Goal: Task Accomplishment & Management: Manage account settings

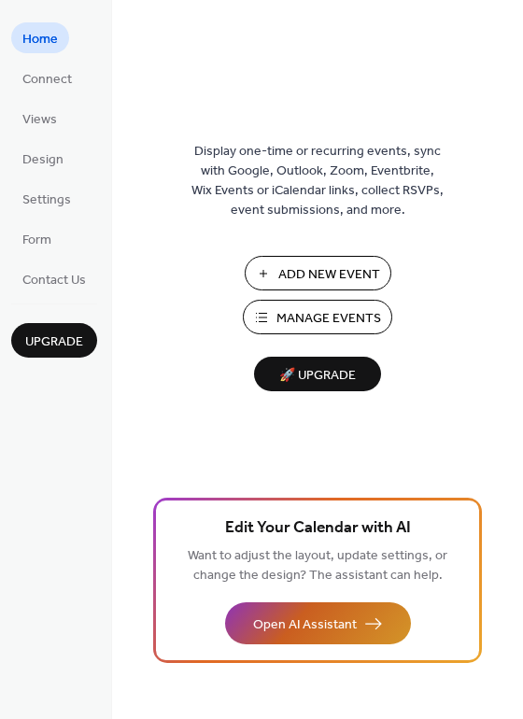
click at [279, 631] on span "Open AI Assistant" at bounding box center [305, 626] width 104 height 20
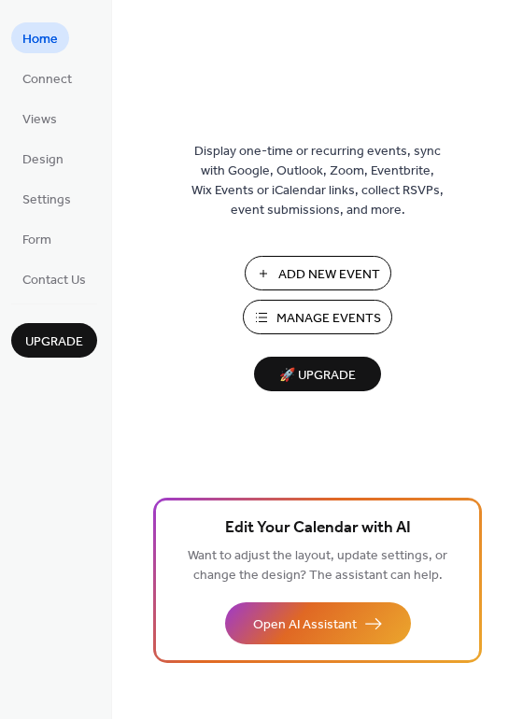
click at [313, 273] on span "Add New Event" at bounding box center [329, 275] width 102 height 20
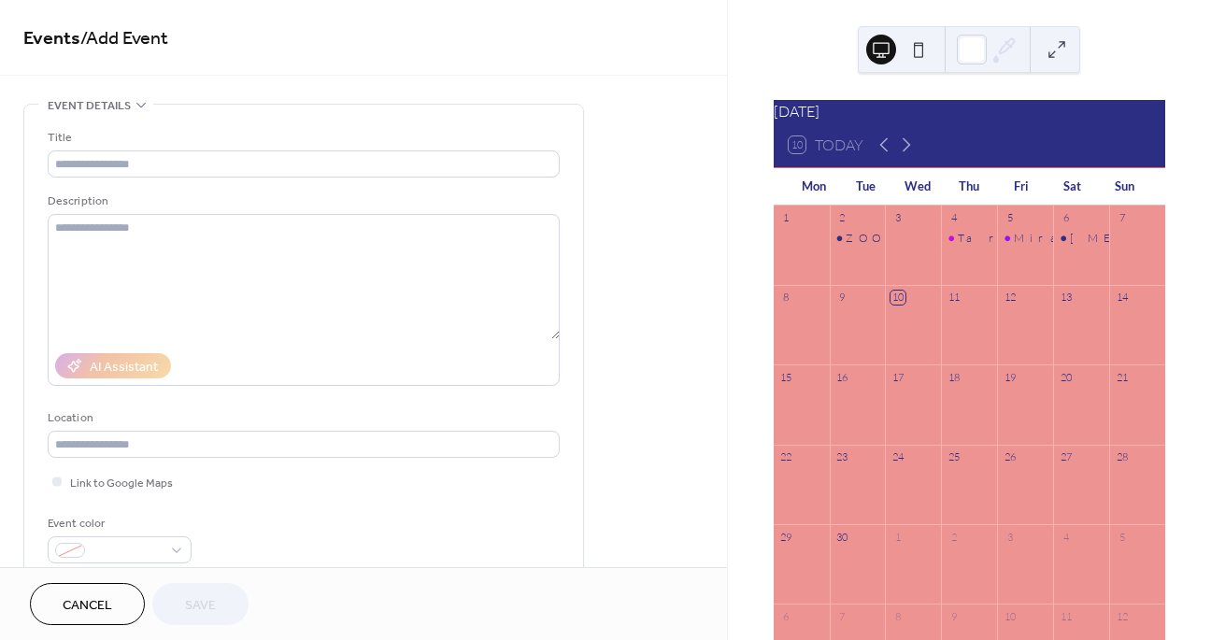
click at [968, 339] on div at bounding box center [969, 334] width 56 height 48
click at [57, 39] on link "Events" at bounding box center [51, 39] width 57 height 36
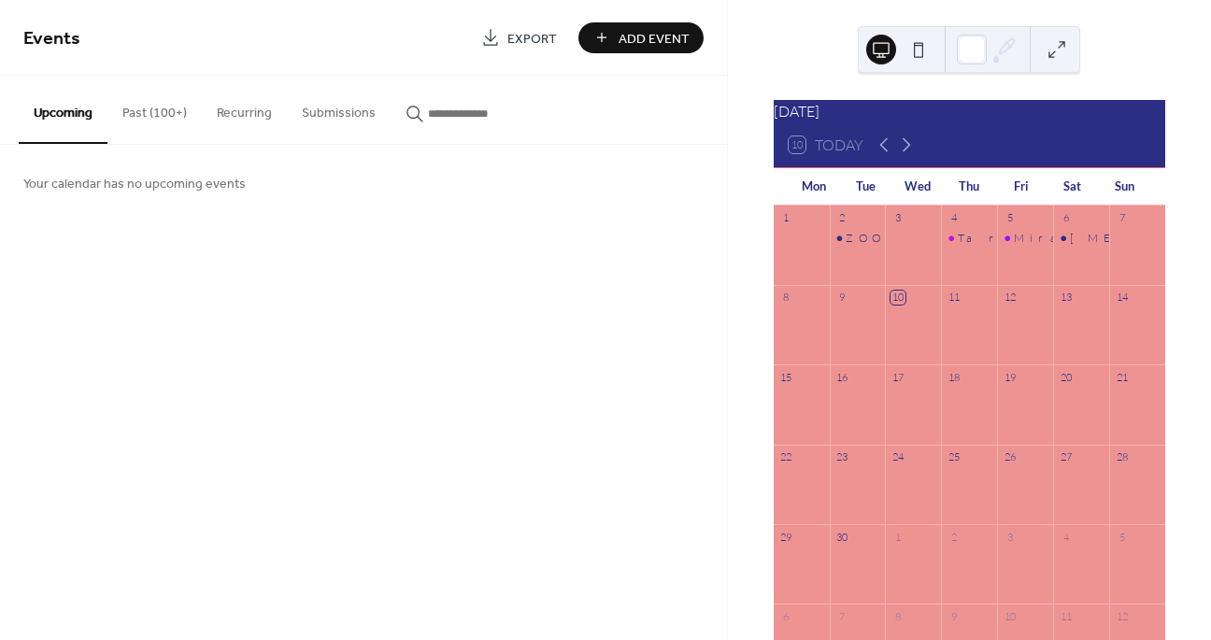
click at [162, 110] on button "Past (100+)" at bounding box center [154, 109] width 94 height 66
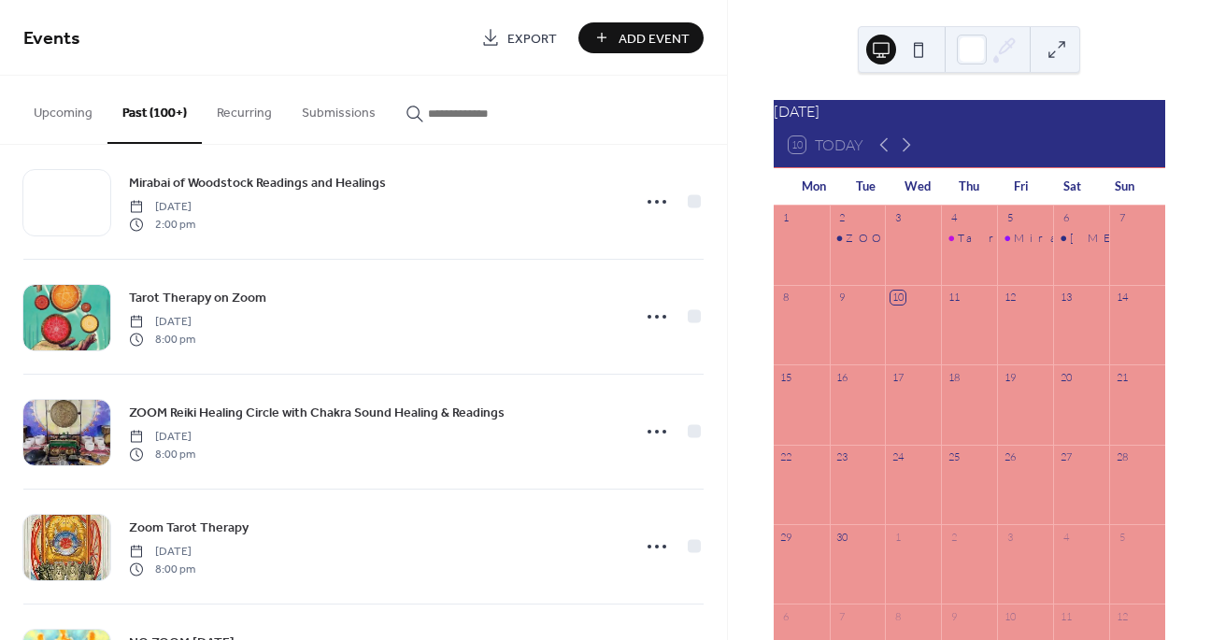
scroll to position [149, 0]
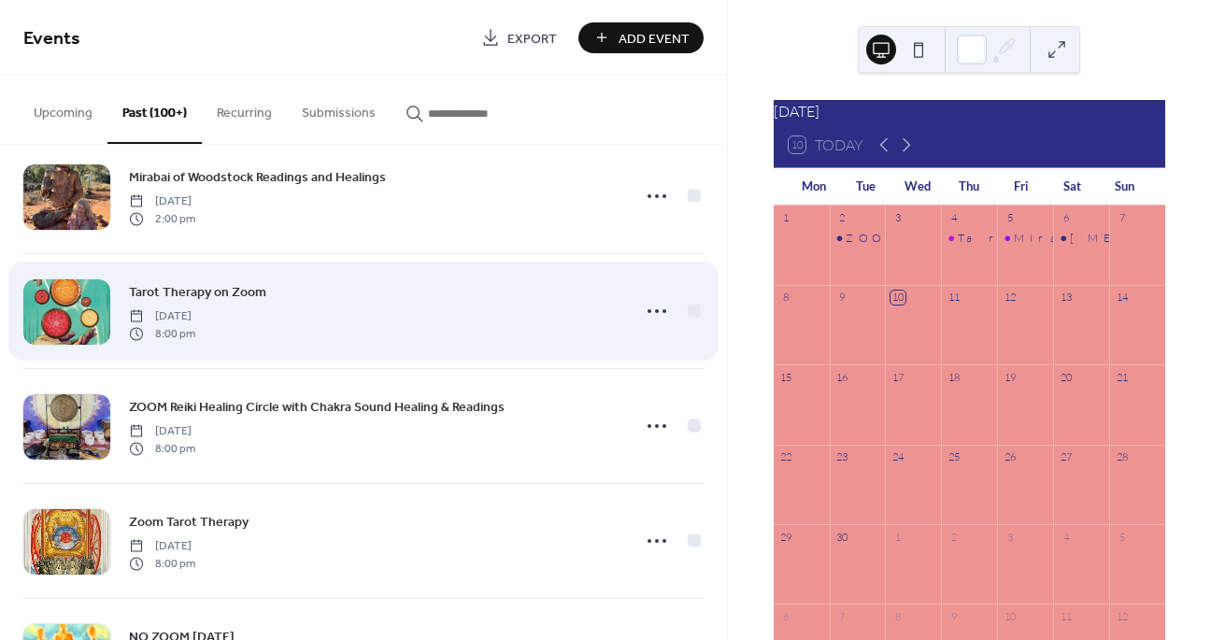
click at [195, 322] on span "Thursday, September 4, 2025" at bounding box center [162, 316] width 66 height 17
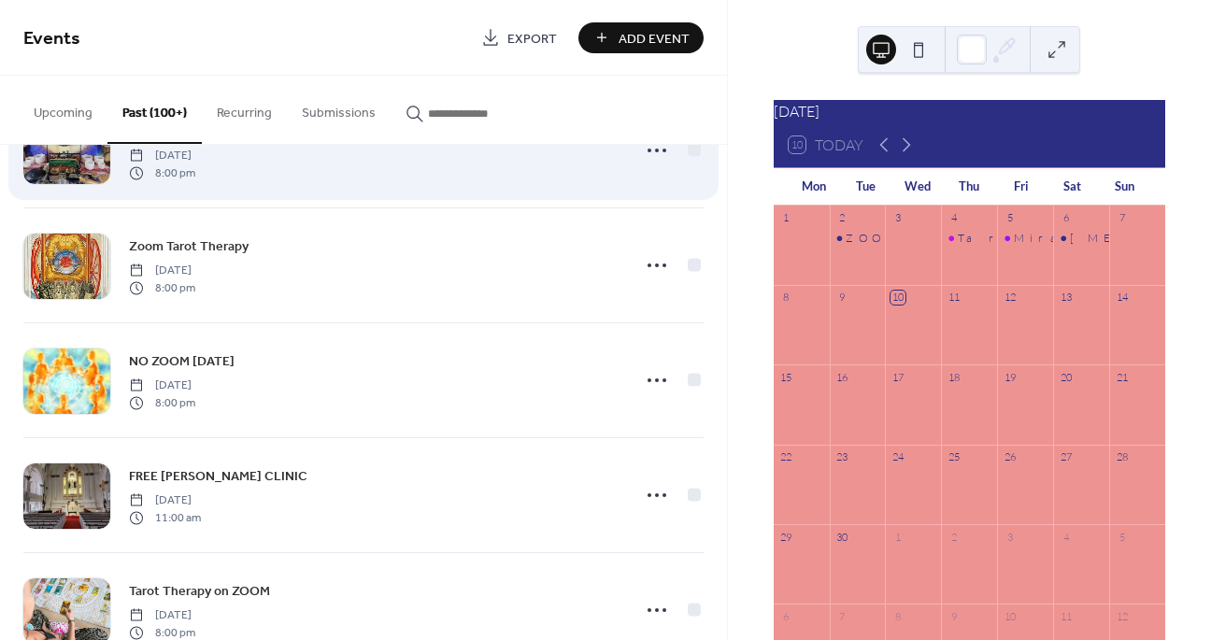
scroll to position [439, 0]
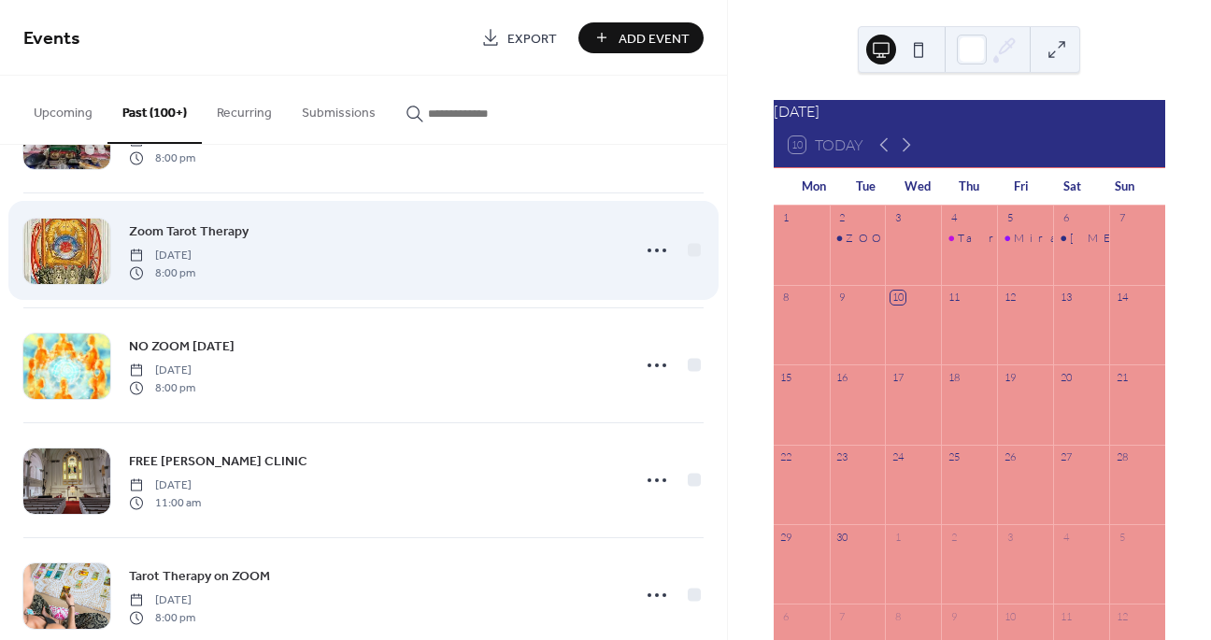
click at [330, 279] on div "Zoom Tarot Therapy Thursday, August 28, 2025 8:00 pm" at bounding box center [363, 250] width 680 height 114
click at [53, 255] on div at bounding box center [66, 251] width 87 height 65
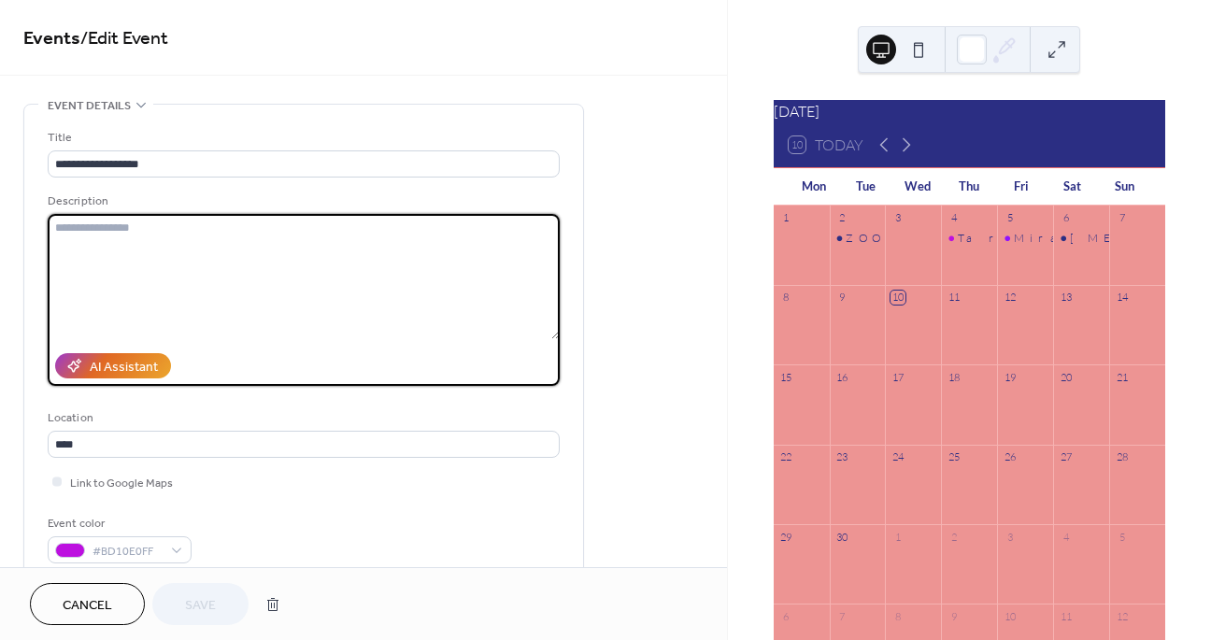
click at [53, 255] on textarea at bounding box center [304, 276] width 512 height 125
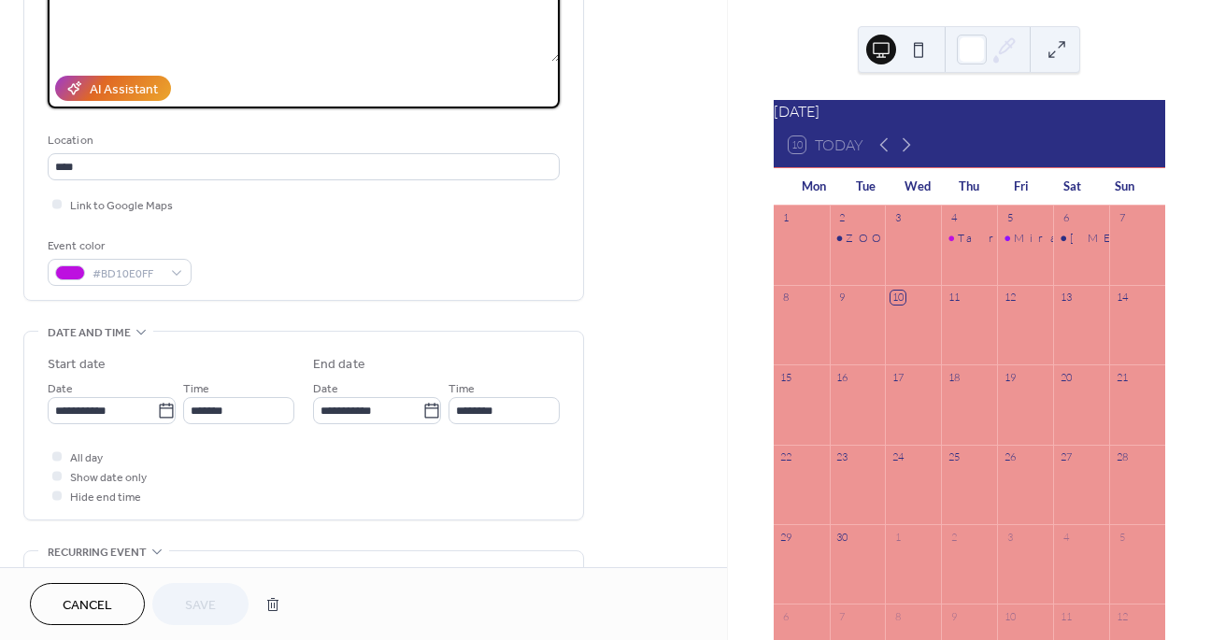
scroll to position [279, 0]
click at [163, 415] on icon at bounding box center [166, 408] width 14 height 15
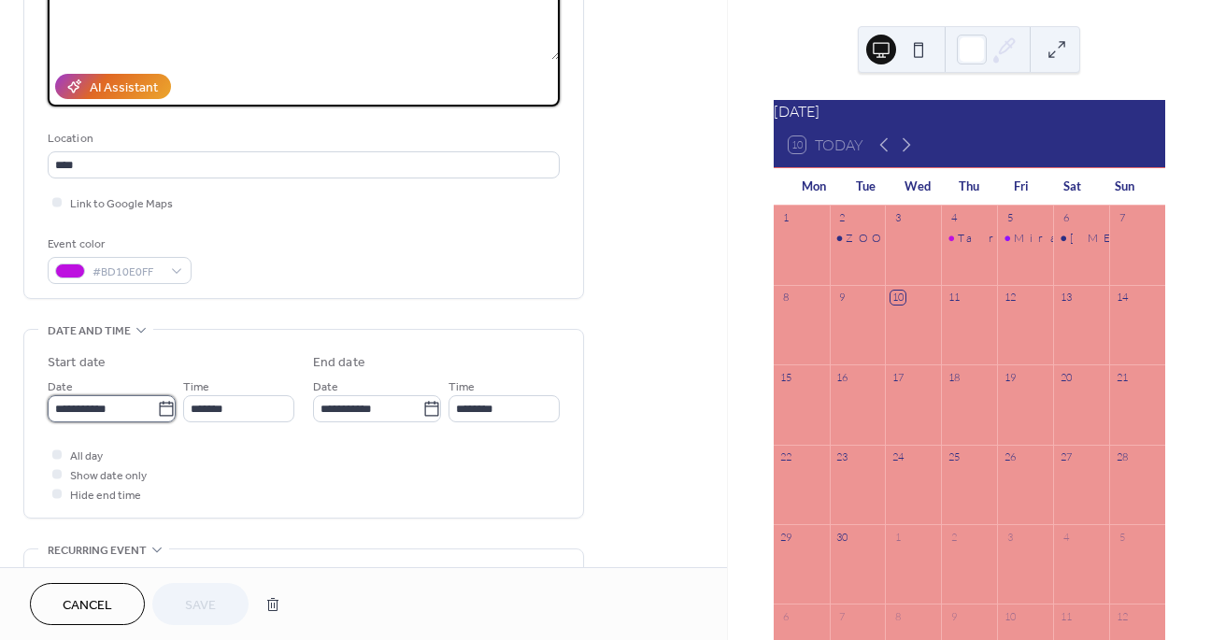
click at [157, 415] on input "**********" at bounding box center [102, 408] width 109 height 27
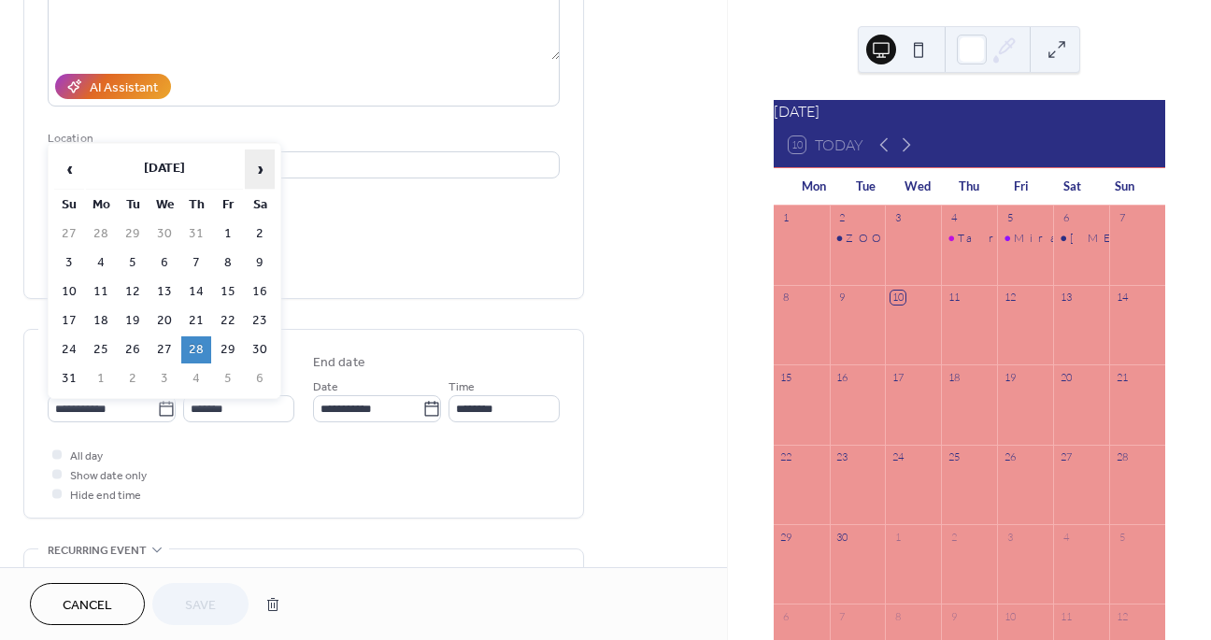
click at [268, 166] on span "›" at bounding box center [260, 168] width 28 height 37
click at [194, 264] on td "11" at bounding box center [196, 262] width 30 height 27
type input "**********"
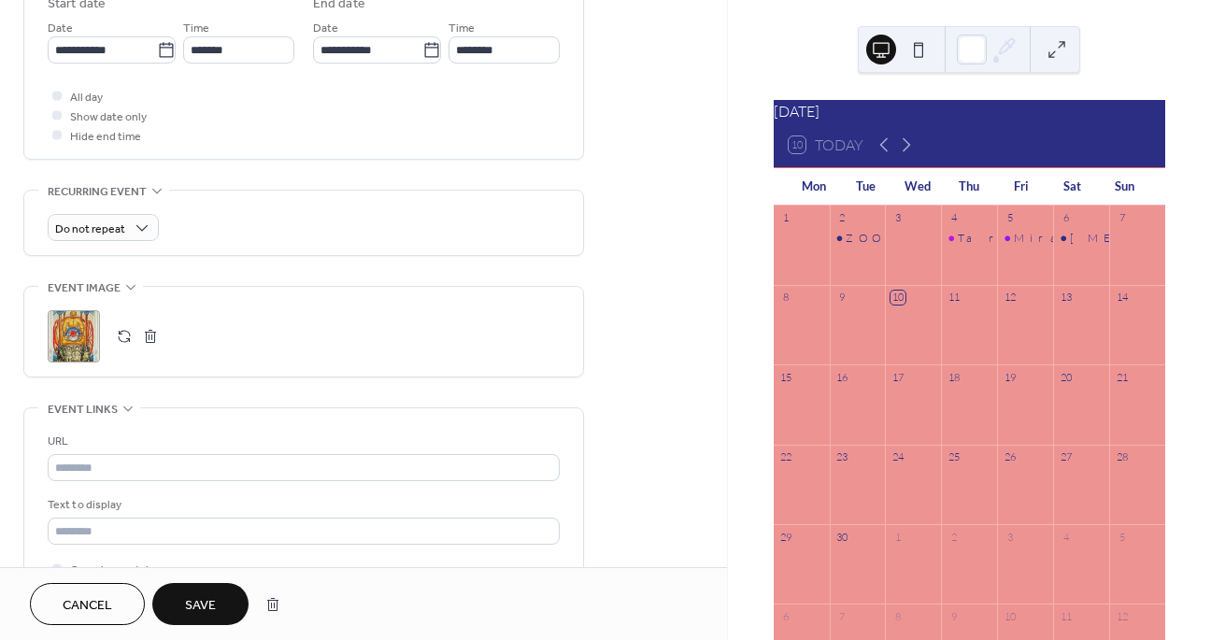
scroll to position [650, 0]
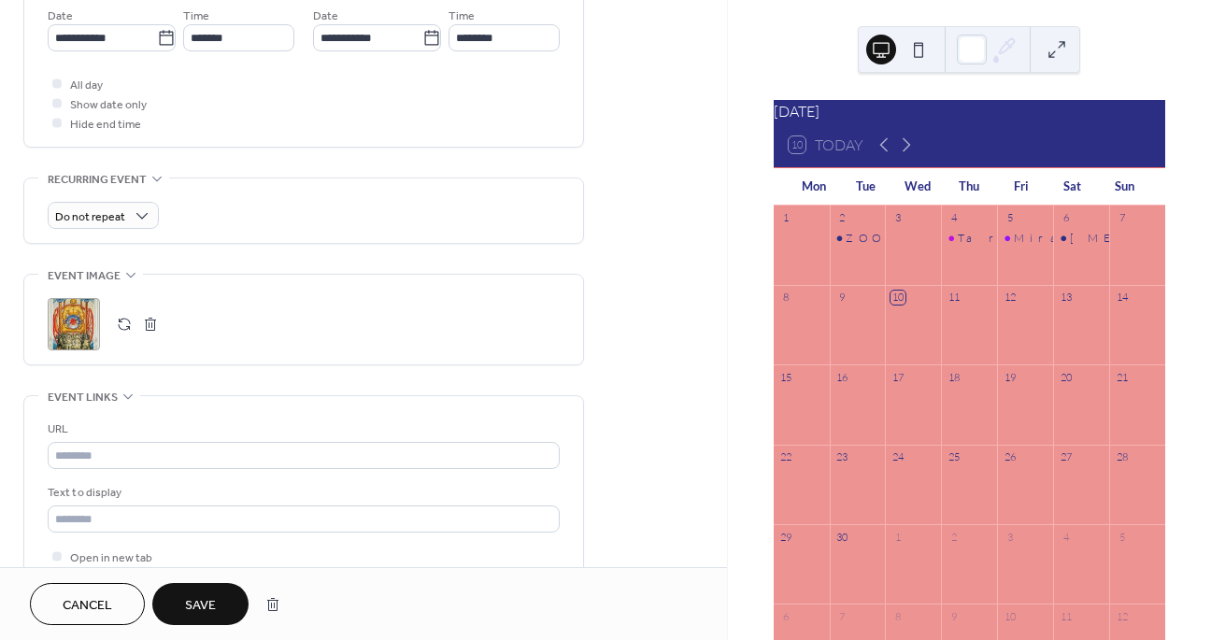
click at [214, 598] on span "Save" at bounding box center [200, 606] width 31 height 20
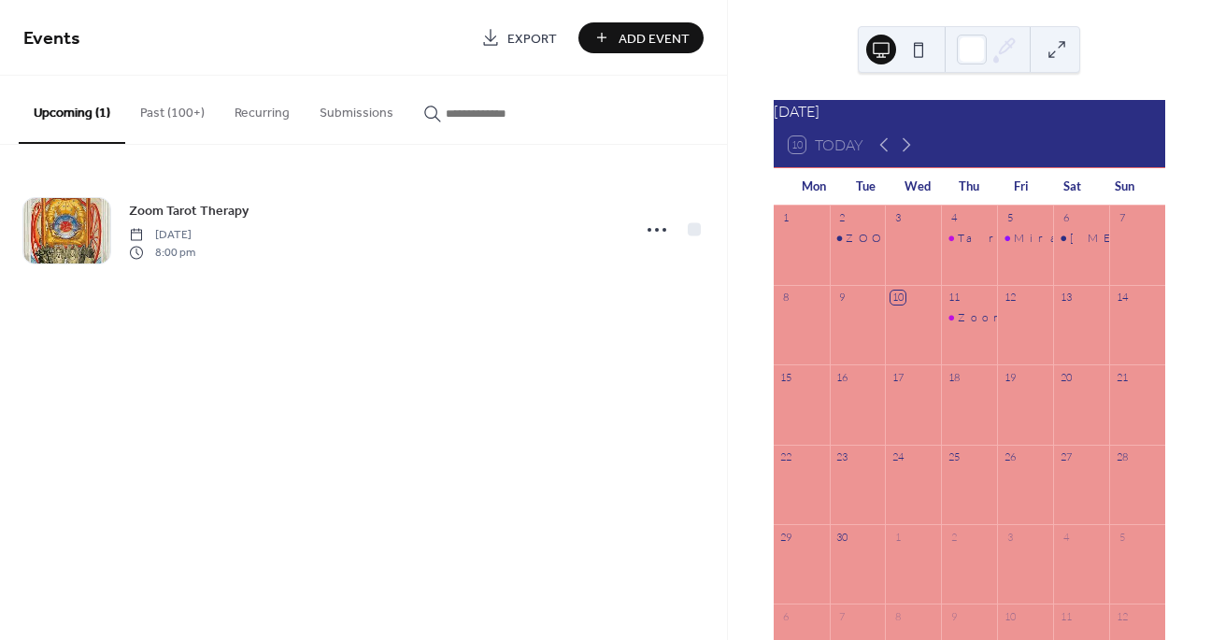
click at [166, 118] on button "Past (100+)" at bounding box center [172, 109] width 94 height 66
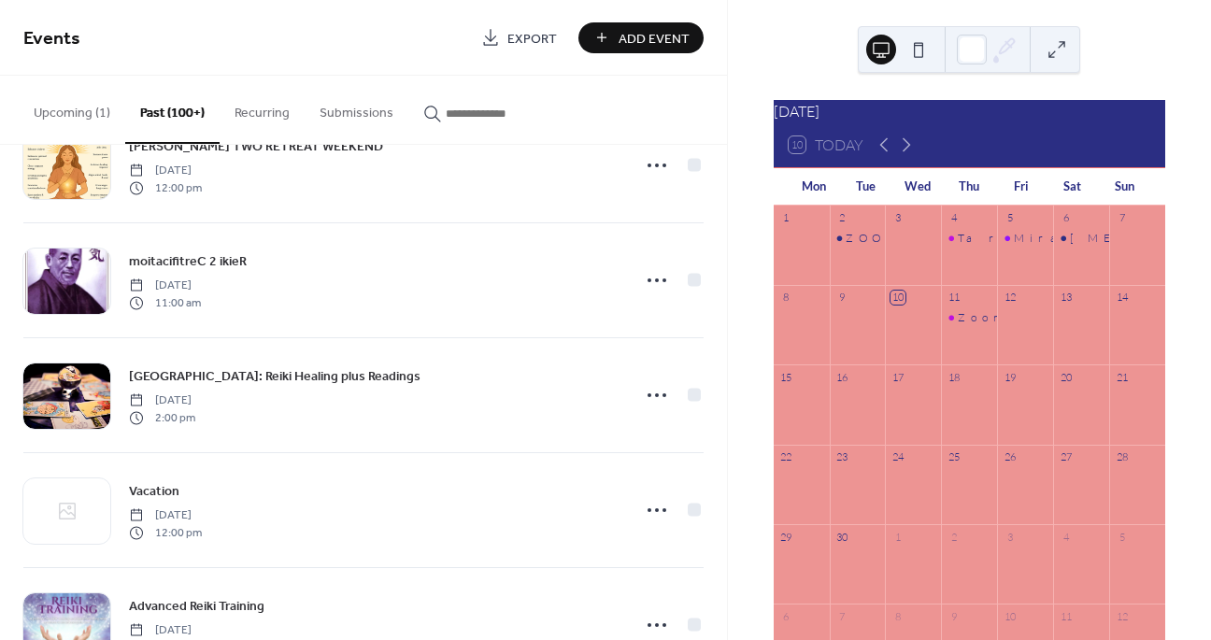
scroll to position [2488, 0]
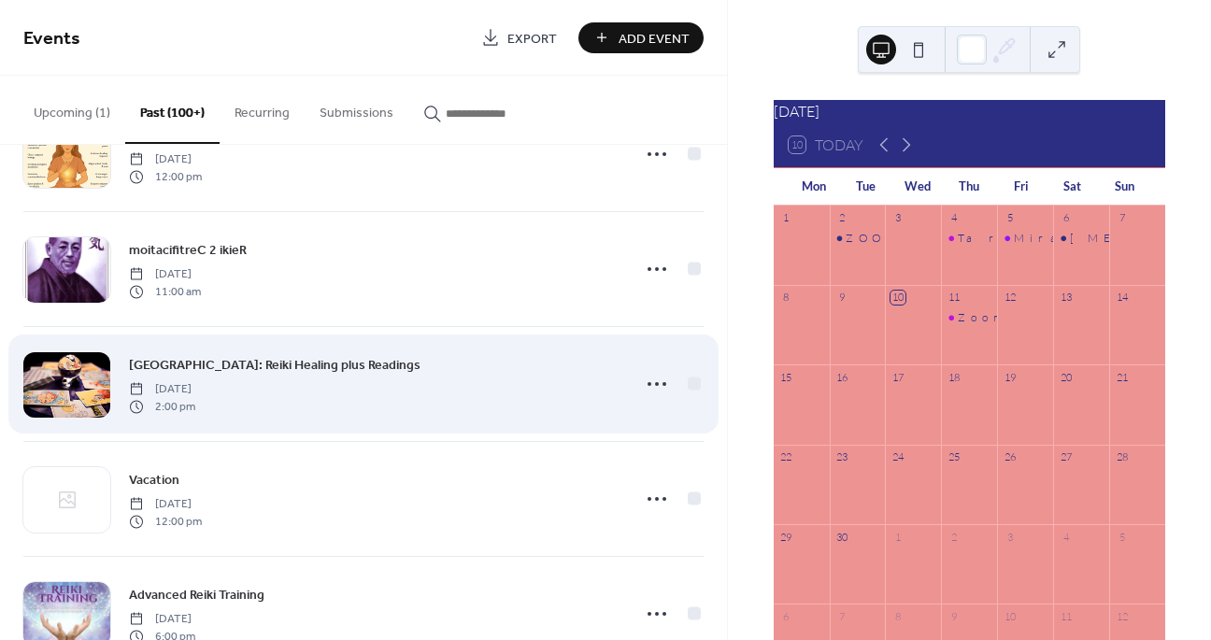
click at [81, 367] on div at bounding box center [66, 384] width 87 height 65
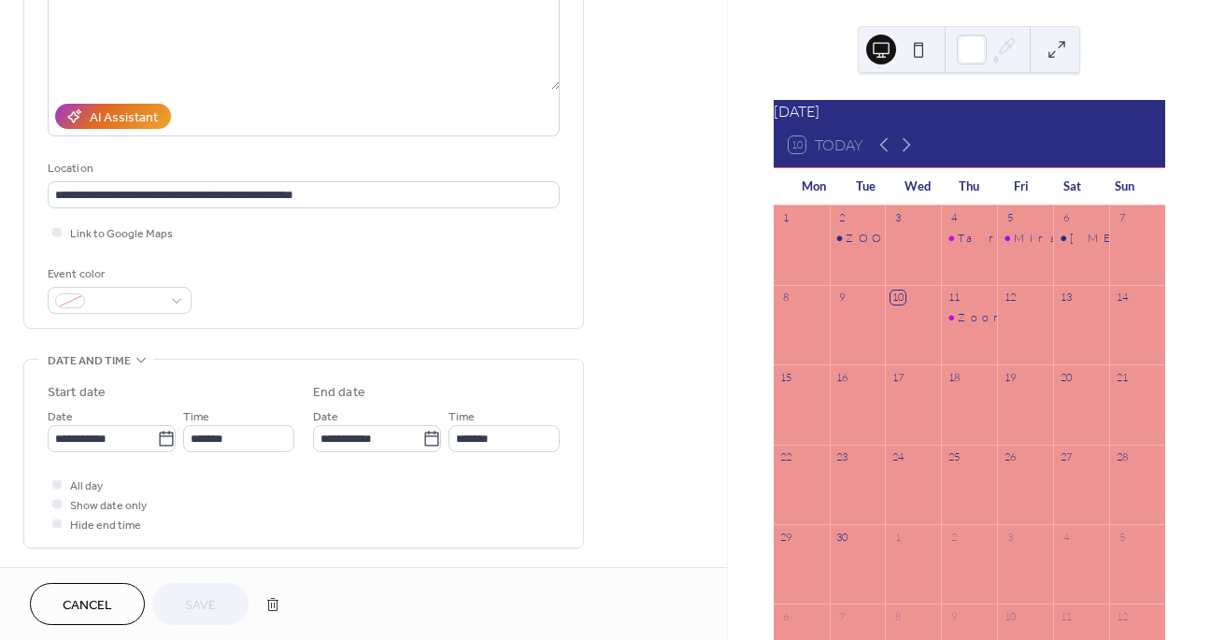
scroll to position [250, 0]
click at [161, 435] on icon at bounding box center [166, 438] width 19 height 19
click at [157, 435] on input "**********" at bounding box center [102, 437] width 109 height 27
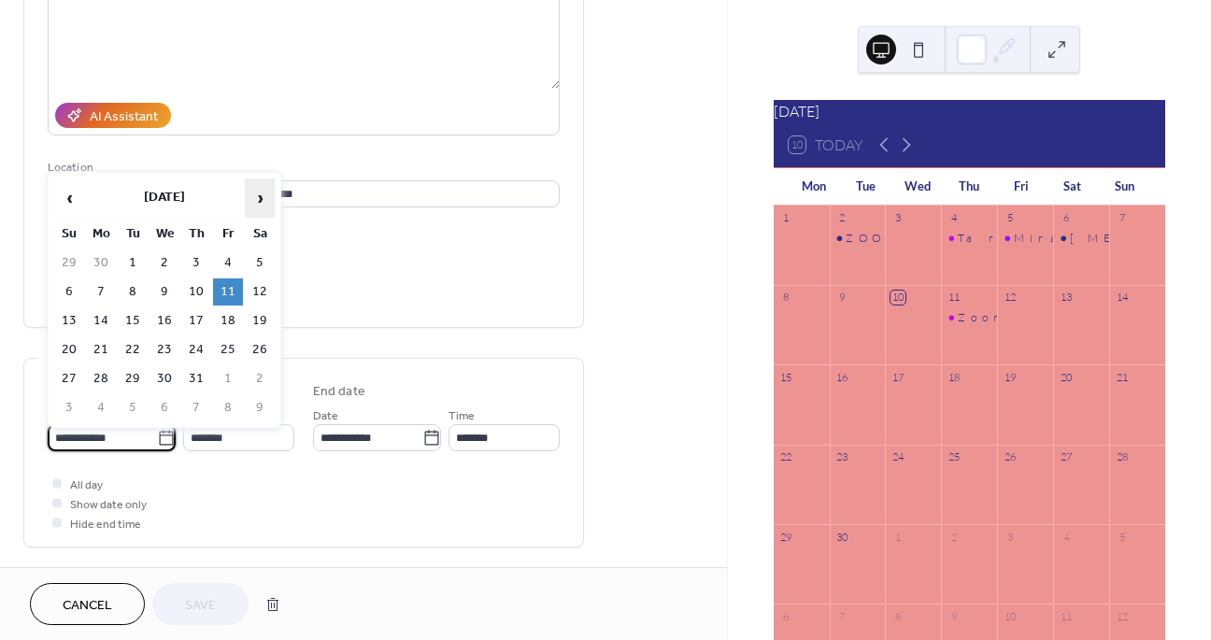
click at [265, 188] on span "›" at bounding box center [260, 197] width 28 height 37
click at [222, 286] on td "12" at bounding box center [228, 291] width 30 height 27
type input "**********"
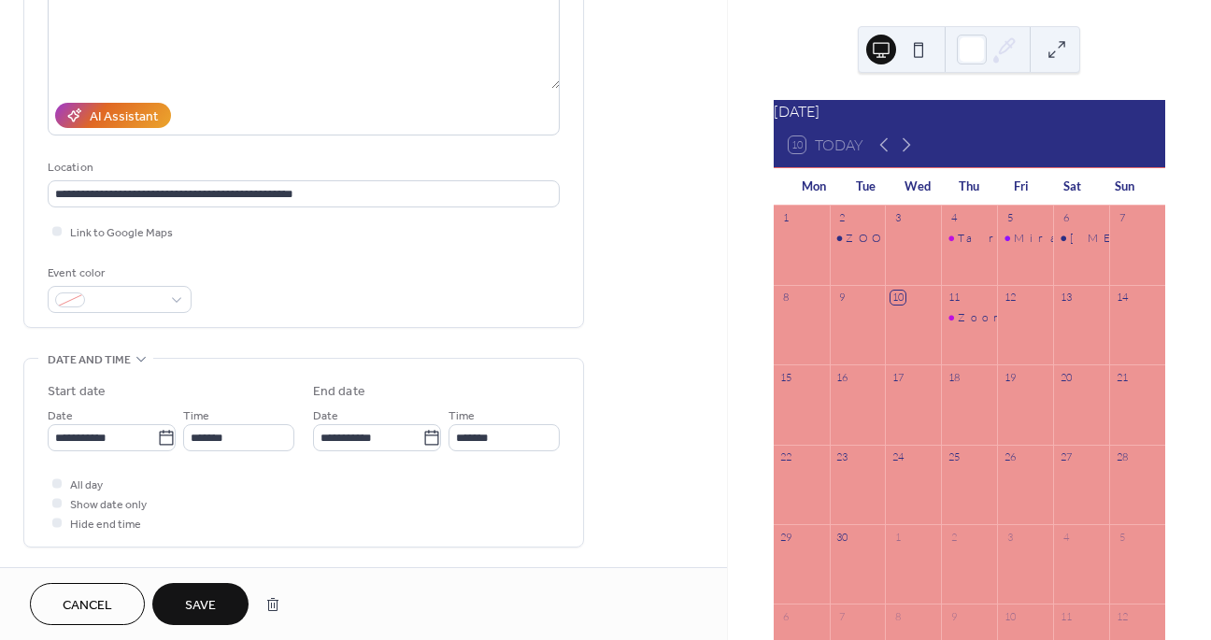
click at [196, 596] on span "Save" at bounding box center [200, 606] width 31 height 20
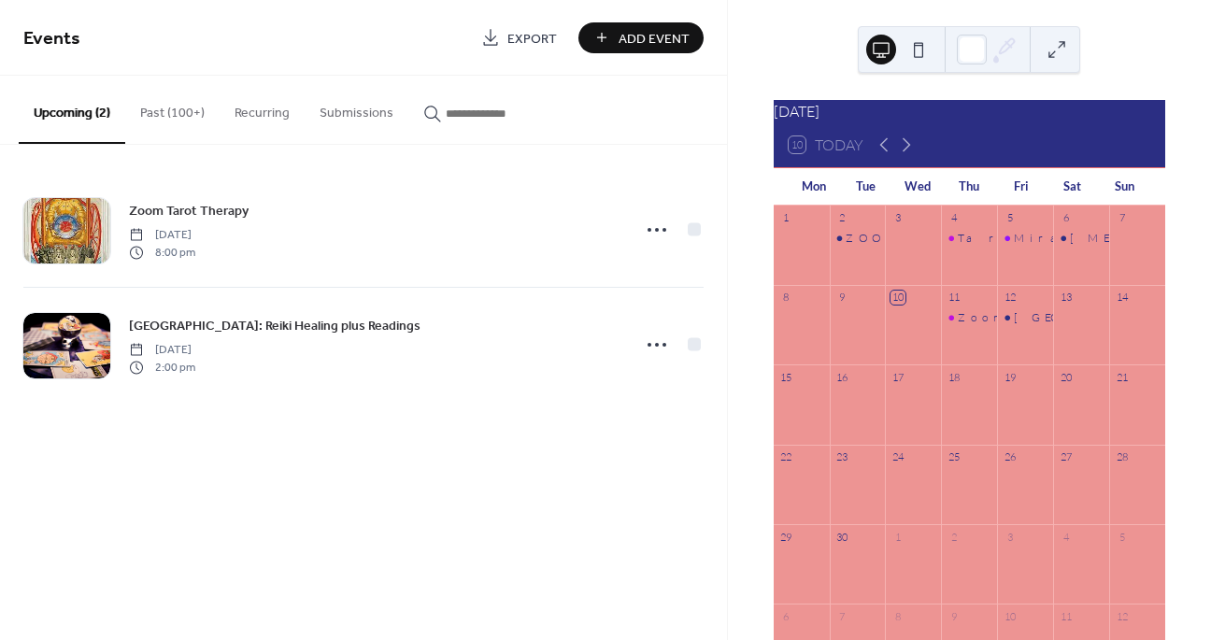
click at [180, 113] on button "Past (100+)" at bounding box center [172, 109] width 94 height 66
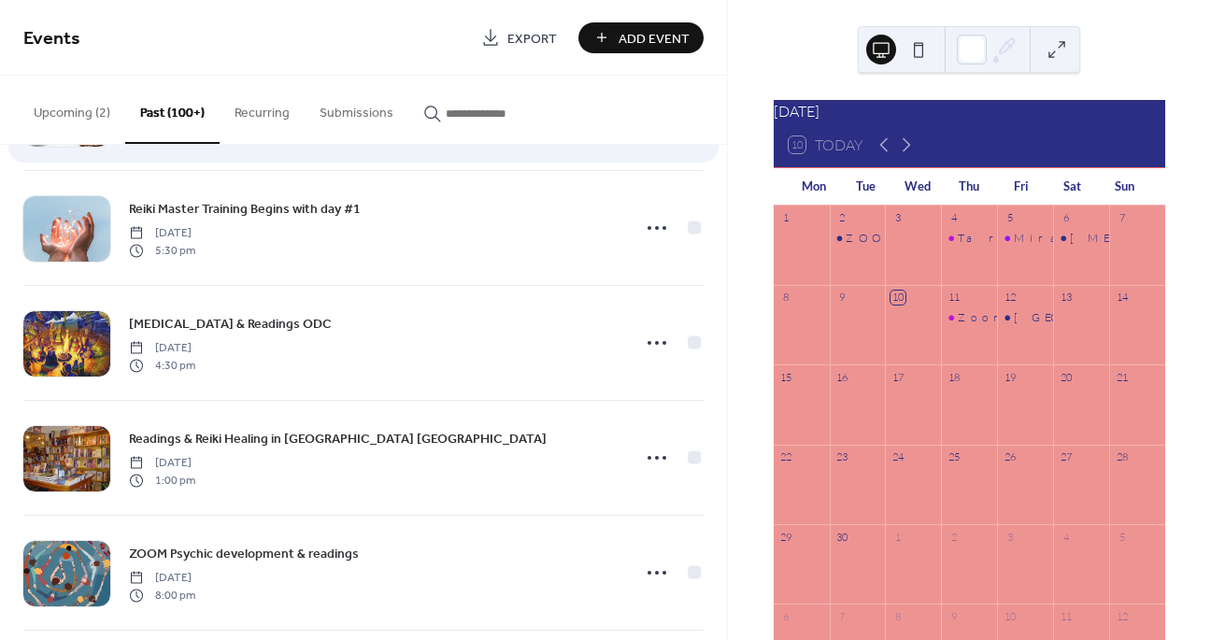
scroll to position [1958, 0]
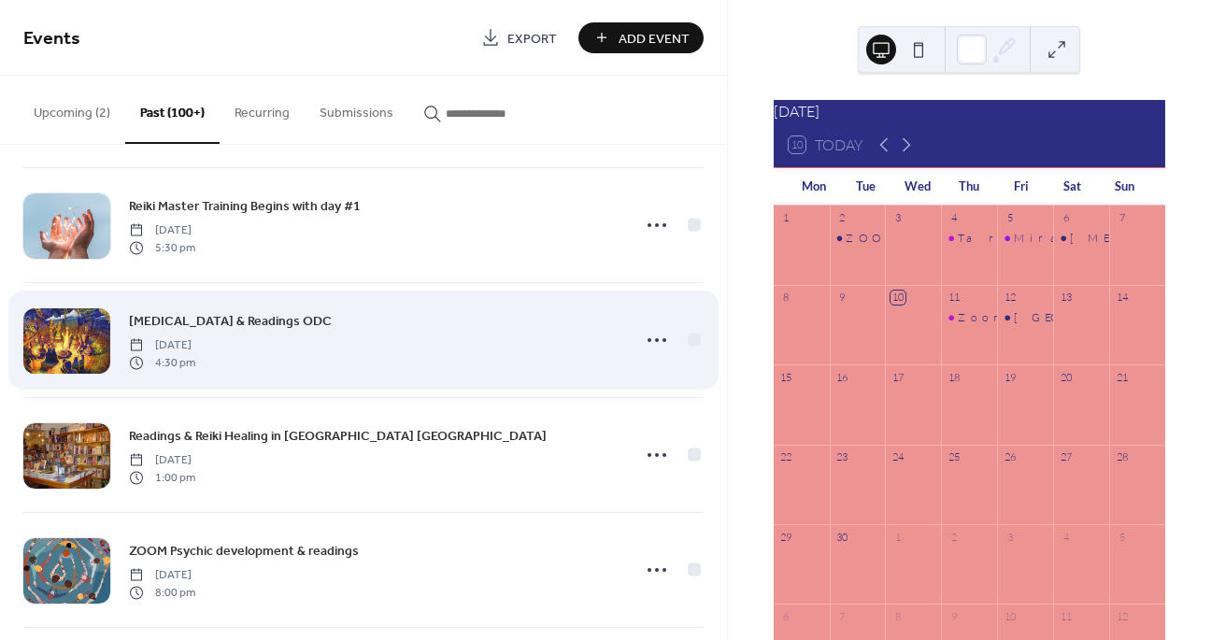
click at [69, 347] on div at bounding box center [66, 340] width 87 height 65
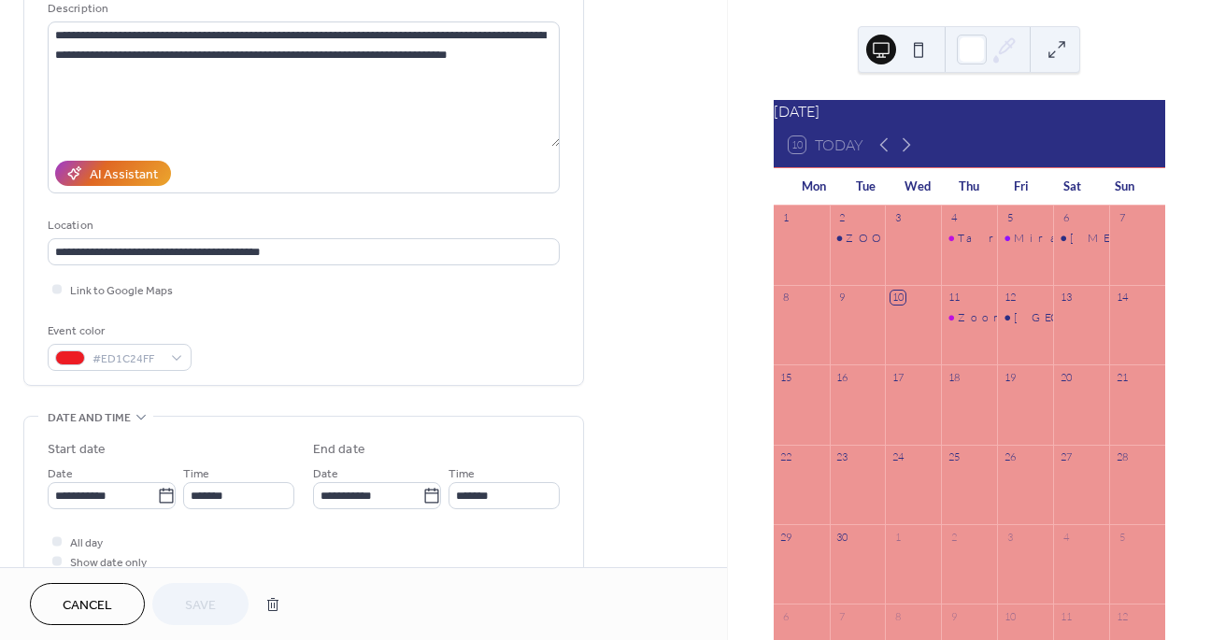
scroll to position [194, 0]
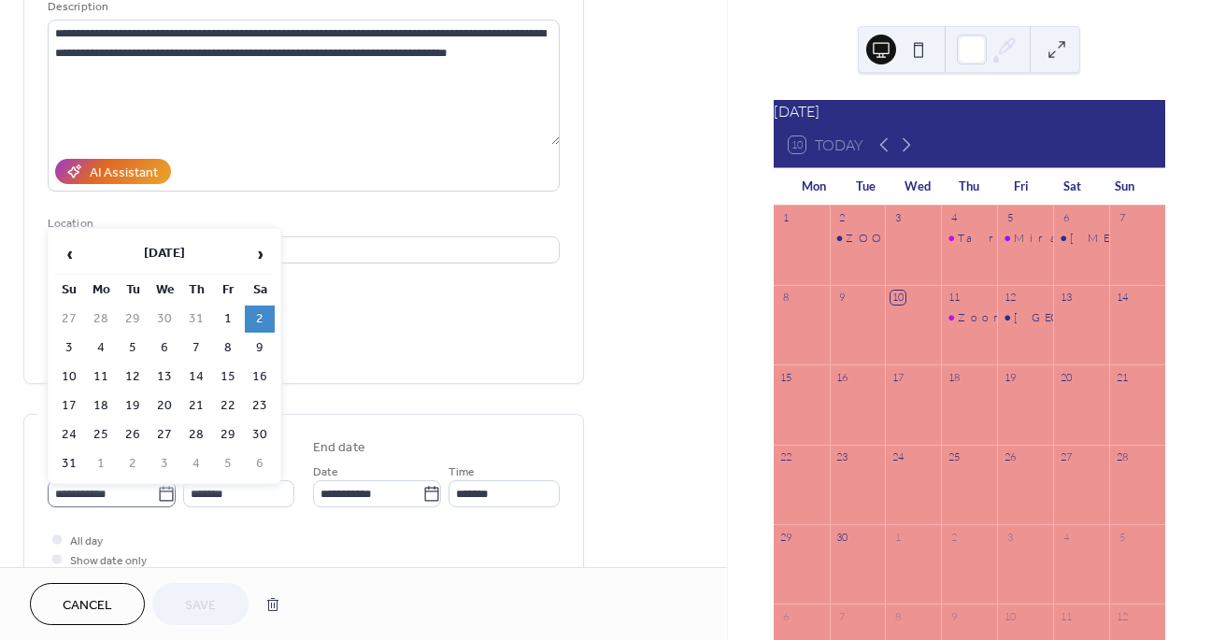
click at [166, 491] on icon at bounding box center [166, 493] width 14 height 15
click at [157, 491] on input "**********" at bounding box center [102, 493] width 109 height 27
click at [264, 250] on span "›" at bounding box center [260, 253] width 28 height 37
click at [257, 350] on td "13" at bounding box center [260, 347] width 30 height 27
type input "**********"
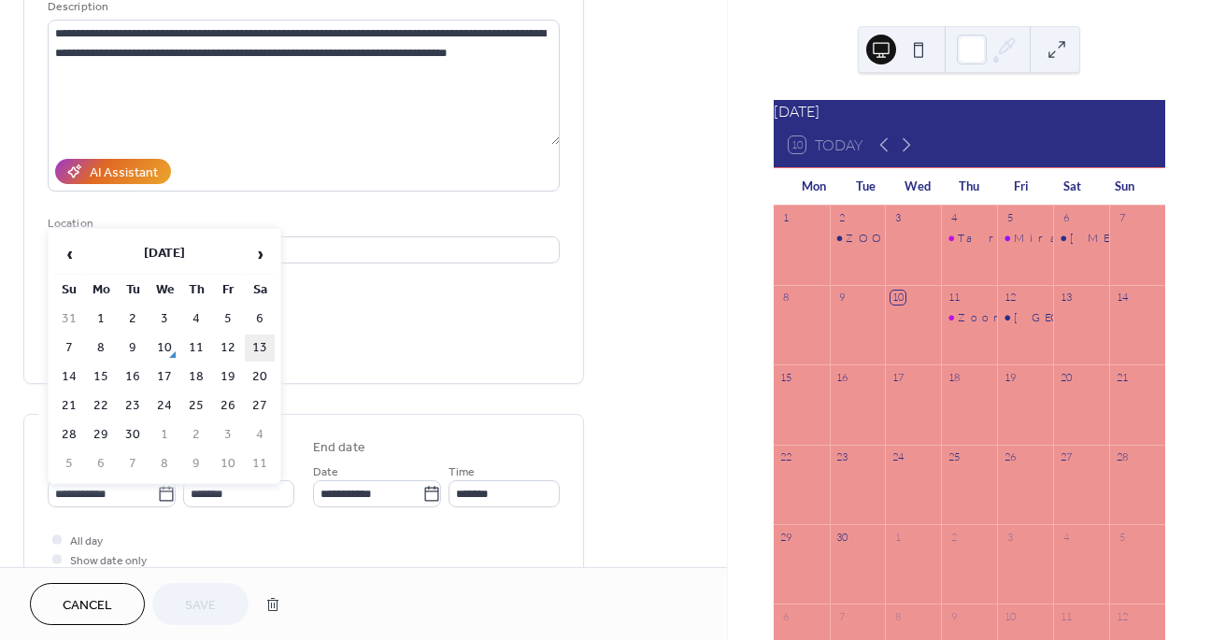
type input "**********"
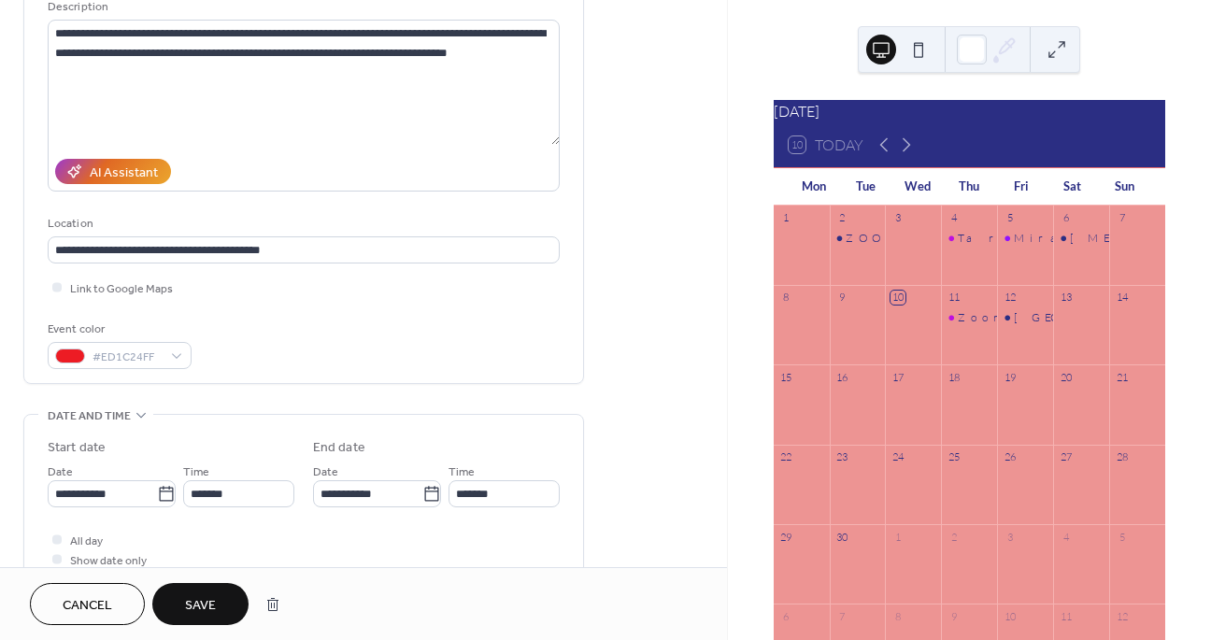
click at [205, 610] on span "Save" at bounding box center [200, 606] width 31 height 20
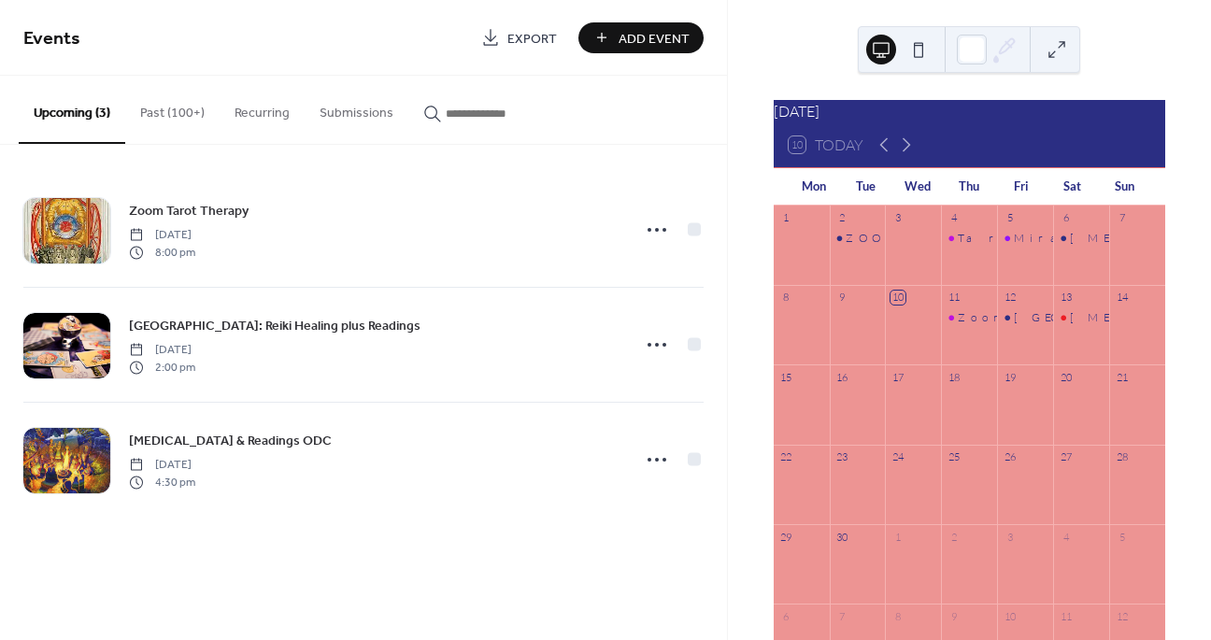
click at [184, 111] on button "Past (100+)" at bounding box center [172, 109] width 94 height 66
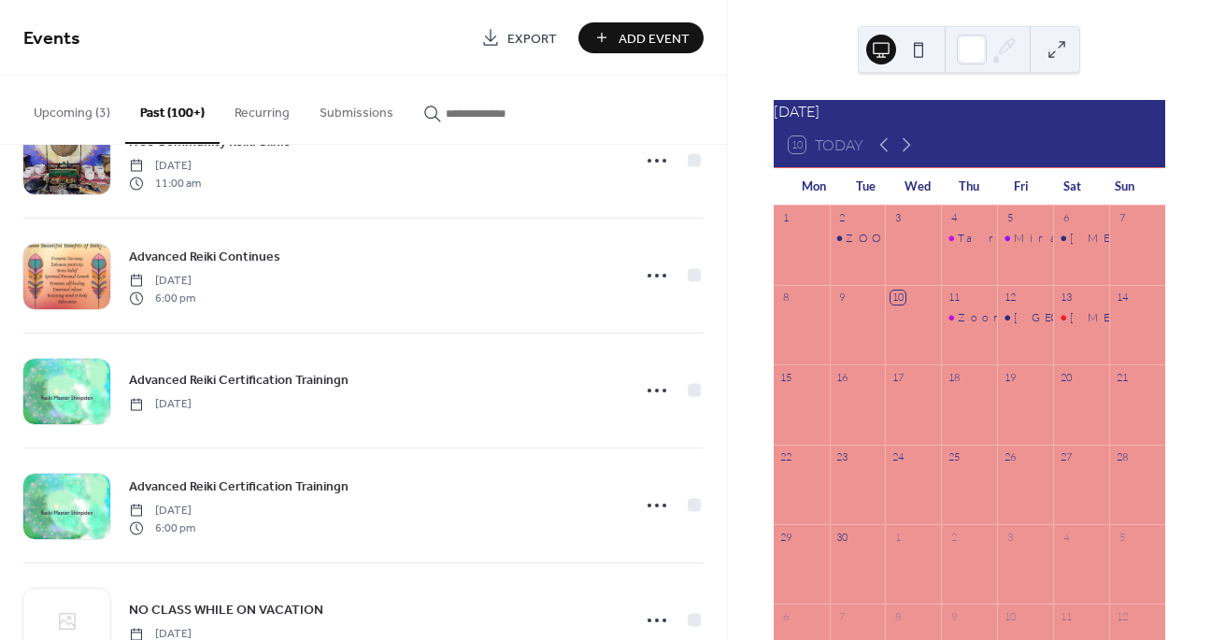
scroll to position [3873, 0]
